Goal: Check status: Check status

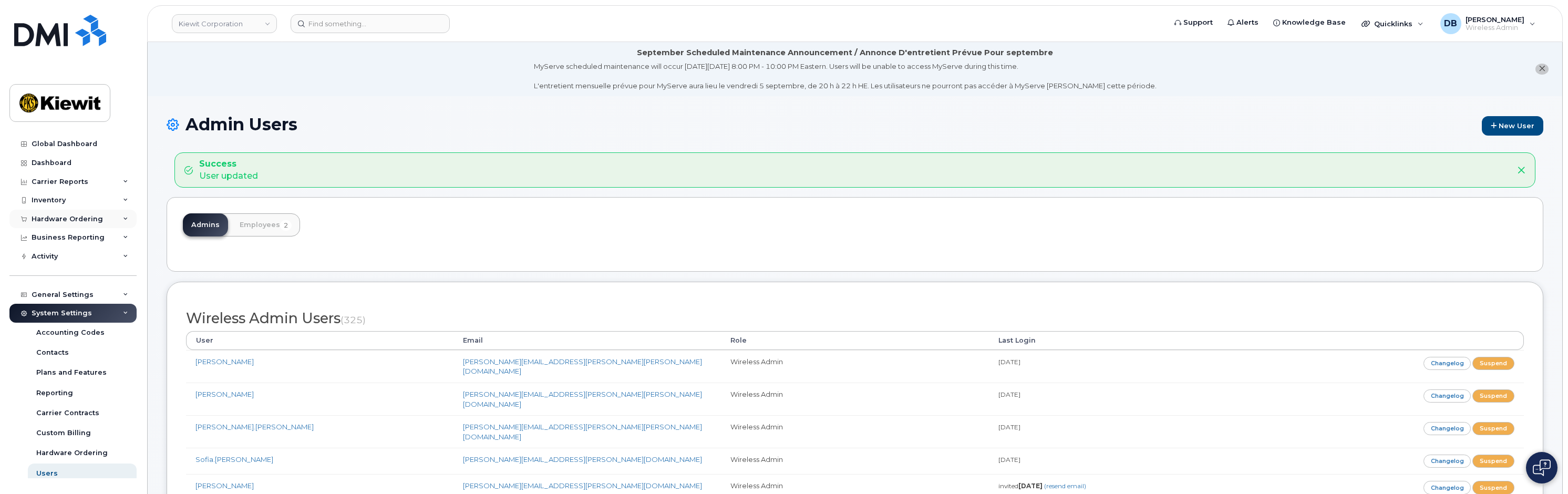
click at [64, 219] on div "Hardware Ordering" at bounding box center [67, 219] width 72 height 9
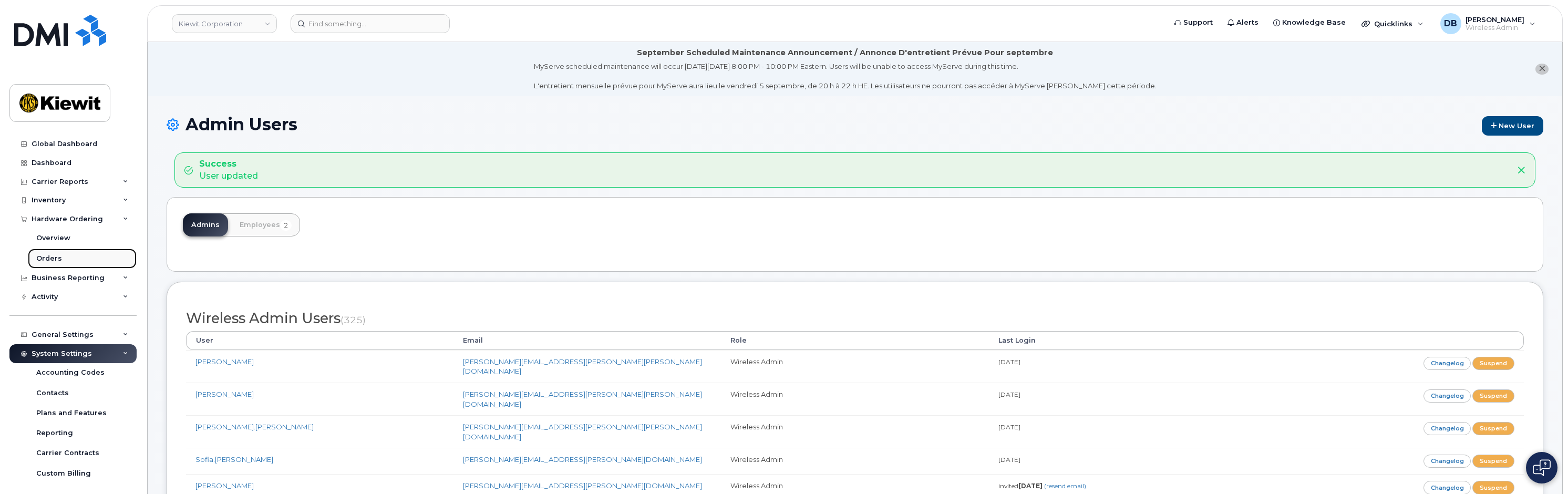
click at [51, 252] on link "Orders" at bounding box center [82, 259] width 109 height 20
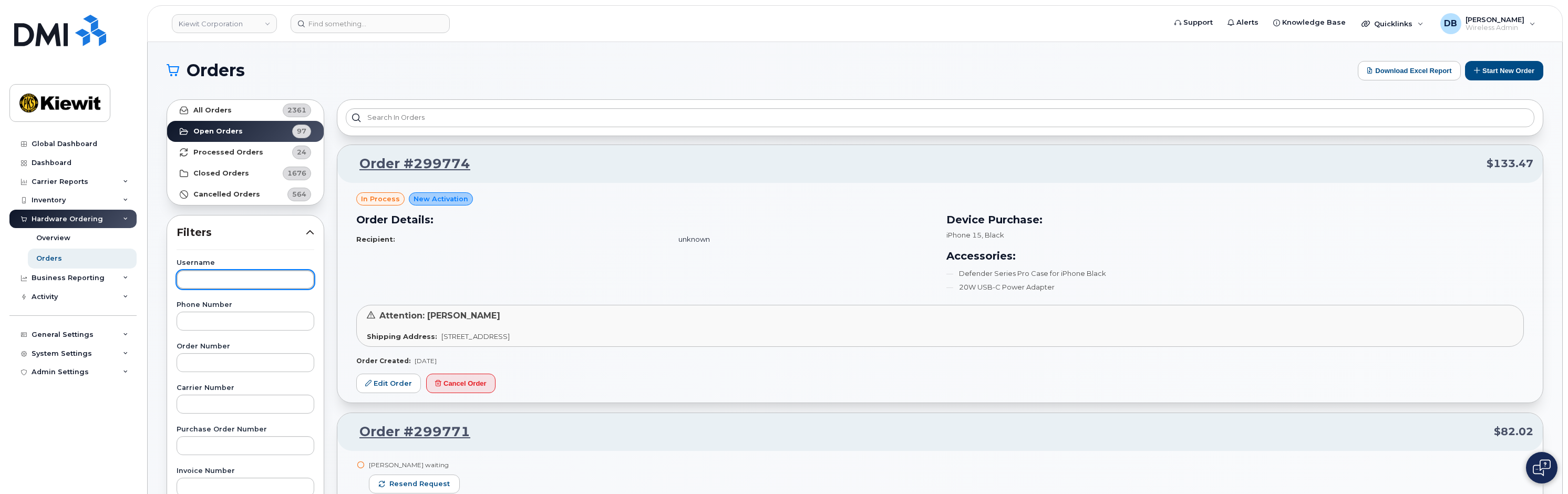
click at [211, 275] on input "text" at bounding box center [246, 280] width 138 height 19
type input "[PERSON_NAME]"
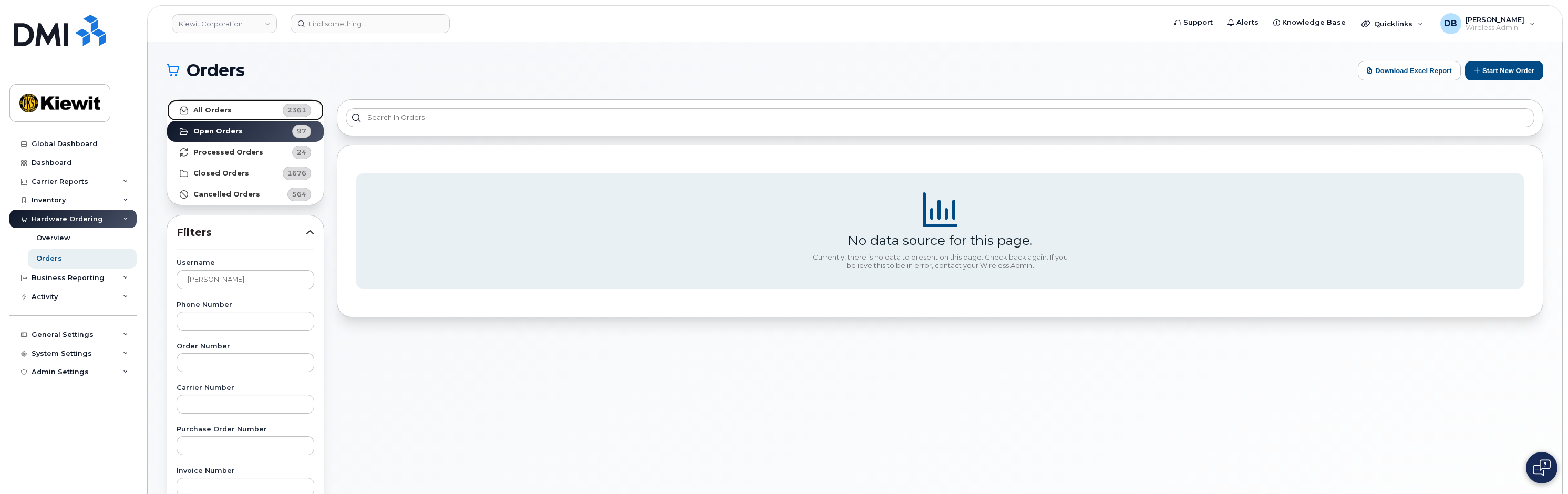
click at [235, 106] on link "All Orders 2361" at bounding box center [246, 110] width 156 height 21
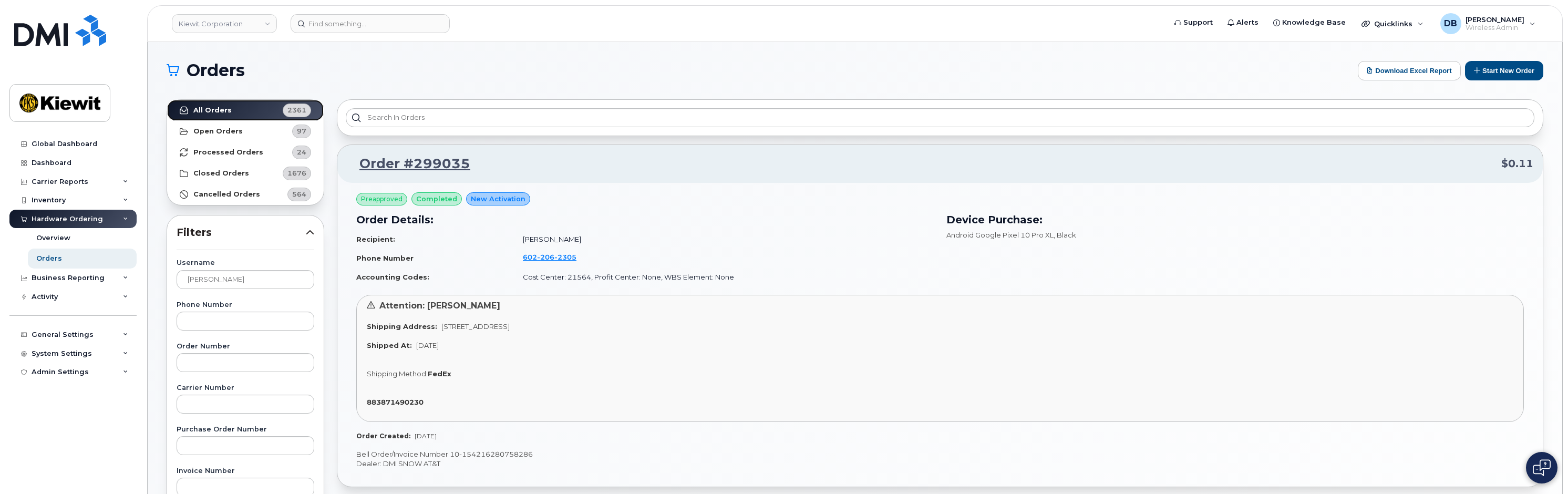
scroll to position [53, 0]
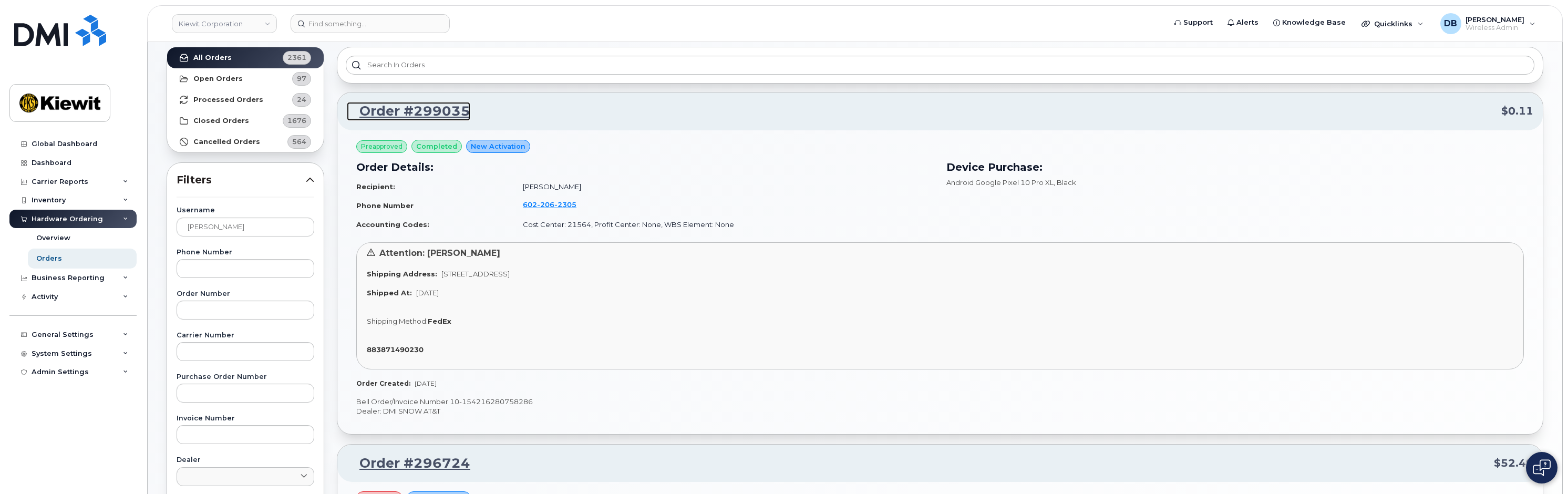
click at [424, 112] on link "Order #299035" at bounding box center [408, 112] width 123 height 19
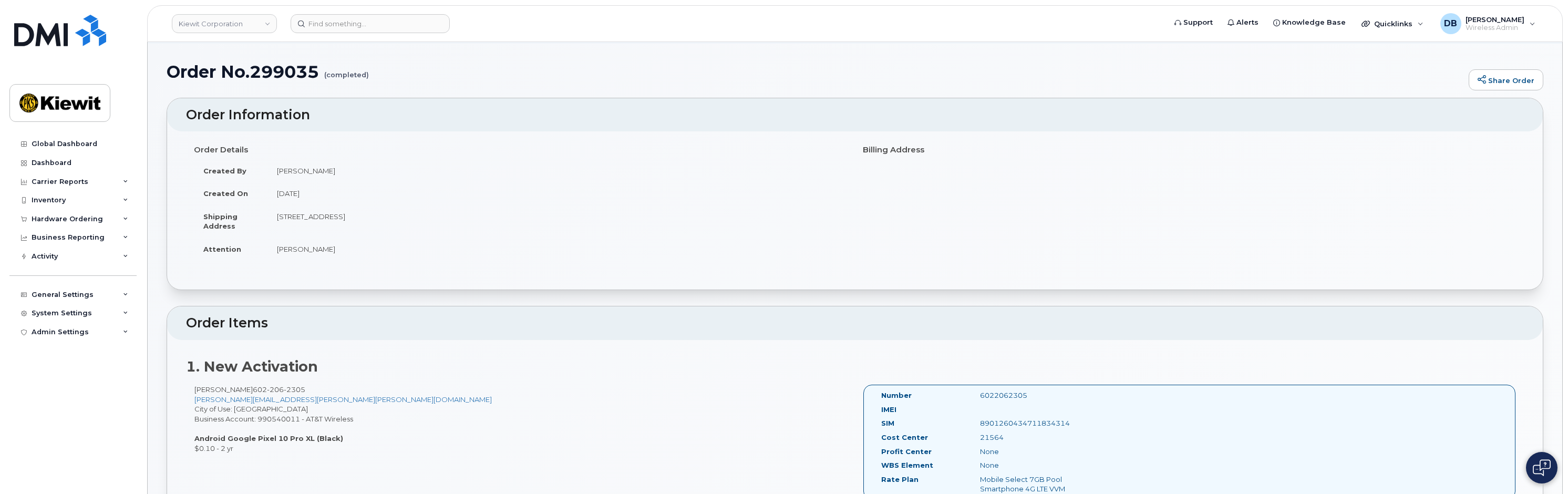
scroll to position [315, 0]
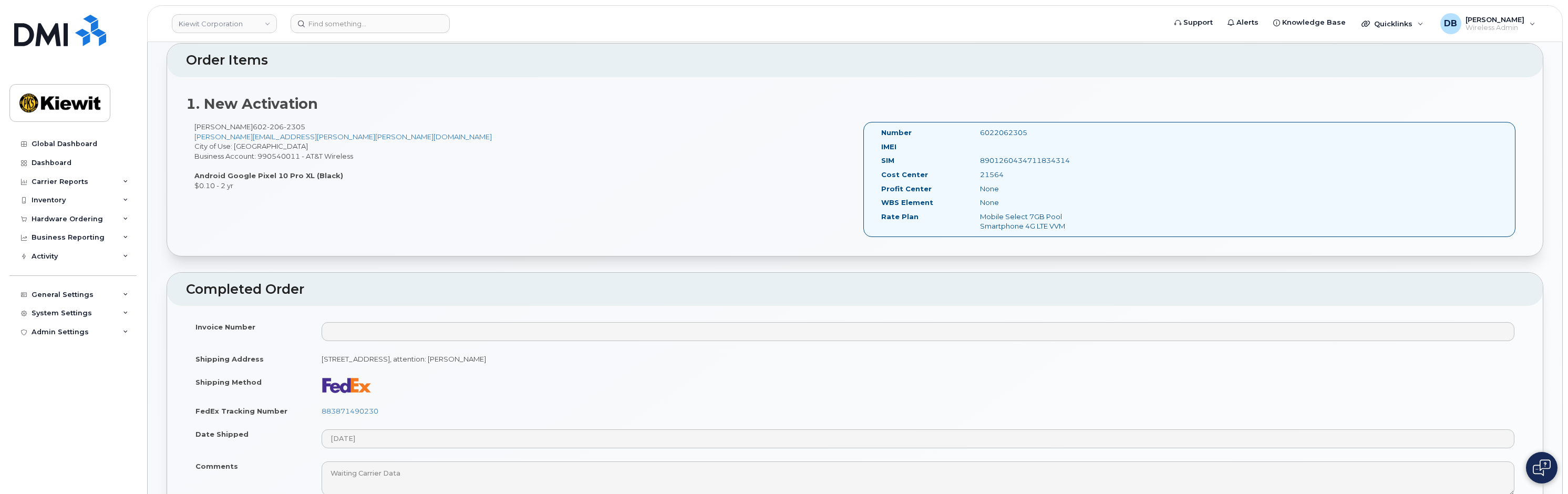
drag, startPoint x: 1075, startPoint y: 158, endPoint x: 977, endPoint y: 162, distance: 98.1
click at [977, 162] on div "8901260434711834314" at bounding box center [1041, 161] width 139 height 10
click at [330, 227] on div "Corey Schmitz 602 206 2305 corey.schmitz@kiewit.com City of Use: Phoenix Busine…" at bounding box center [855, 184] width 1338 height 125
click at [380, 225] on div "Corey Schmitz 602 206 2305 corey.schmitz@kiewit.com City of Use: Phoenix Busine…" at bounding box center [855, 184] width 1338 height 125
drag, startPoint x: 1072, startPoint y: 159, endPoint x: 974, endPoint y: 161, distance: 98.0
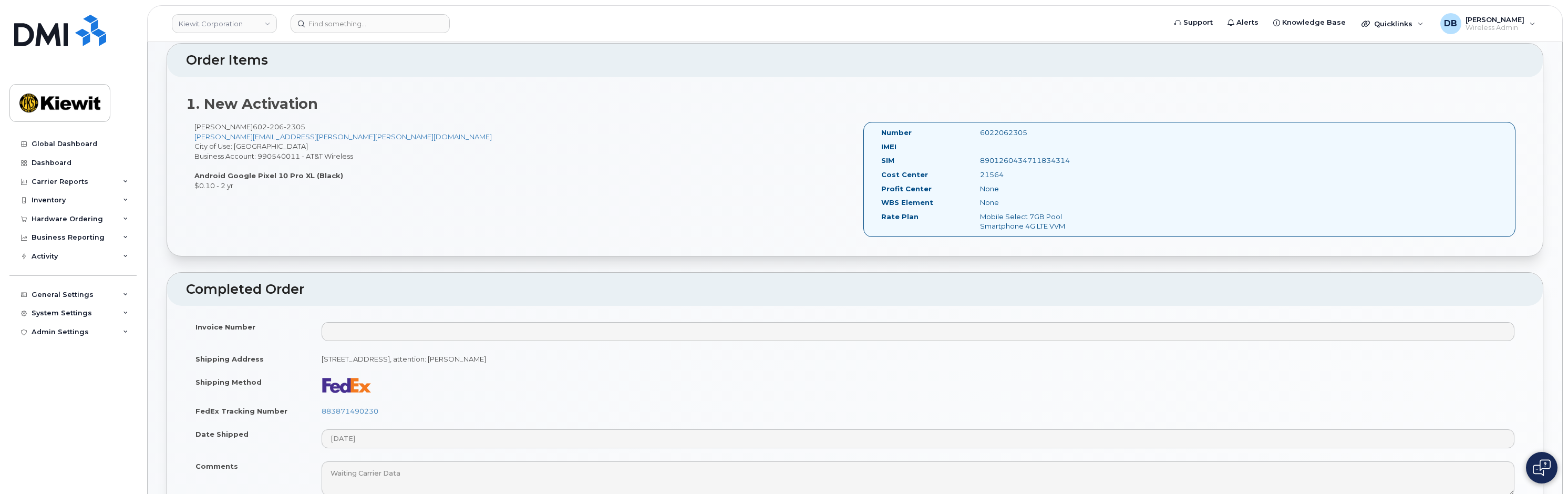
click at [974, 161] on div "8901260434711834314" at bounding box center [1041, 161] width 139 height 10
click at [1015, 174] on div "21564" at bounding box center [1041, 175] width 139 height 10
drag, startPoint x: 1018, startPoint y: 160, endPoint x: 1035, endPoint y: 160, distance: 17.0
click at [1035, 160] on div "8901260434711834314" at bounding box center [1041, 161] width 139 height 10
drag, startPoint x: 1035, startPoint y: 160, endPoint x: 1056, endPoint y: 162, distance: 21.1
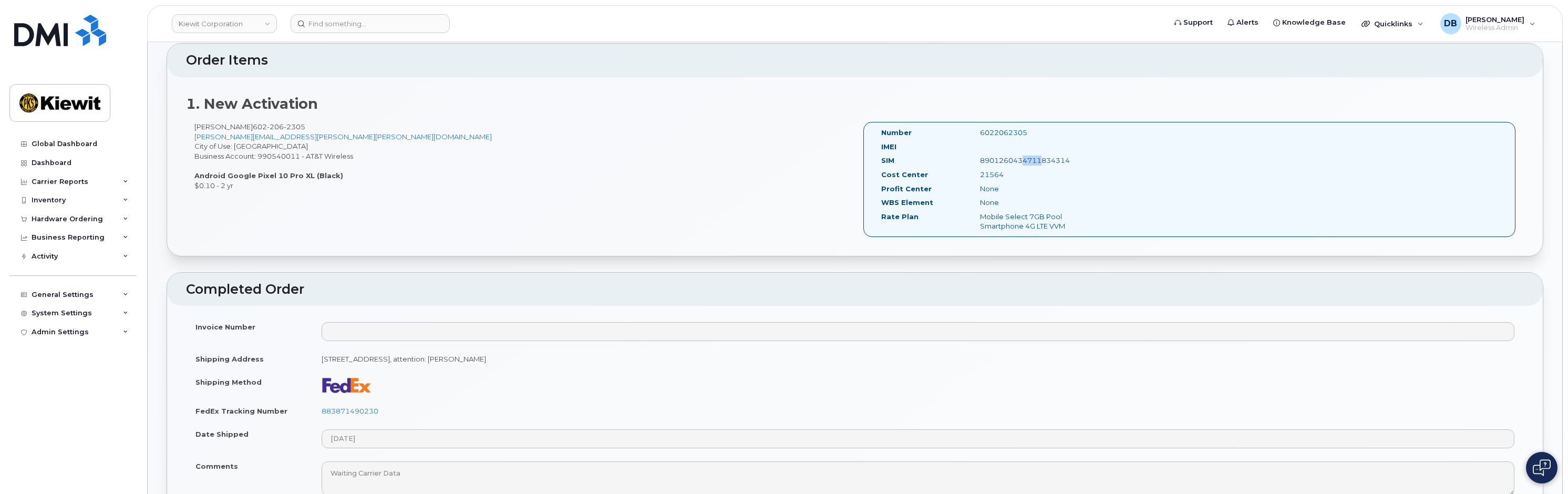
click at [1056, 162] on div "8901260434711834314" at bounding box center [1041, 161] width 139 height 10
drag, startPoint x: 1074, startPoint y: 157, endPoint x: 981, endPoint y: 162, distance: 93.1
click at [981, 162] on div "8901260434711834314" at bounding box center [1041, 161] width 139 height 10
